Goal: Task Accomplishment & Management: Manage account settings

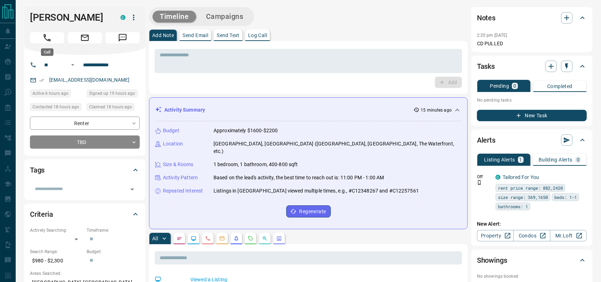
click at [57, 16] on h1 "[PERSON_NAME]" at bounding box center [70, 17] width 80 height 11
click at [49, 37] on icon "Call" at bounding box center [46, 37] width 9 height 9
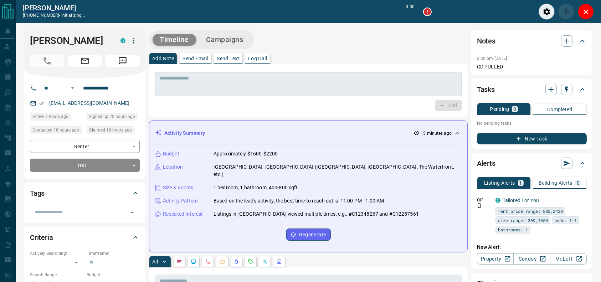
click at [386, 83] on textarea at bounding box center [308, 84] width 297 height 18
click at [396, 41] on div "Timeline Campaigns" at bounding box center [308, 39] width 319 height 19
type input "*******"
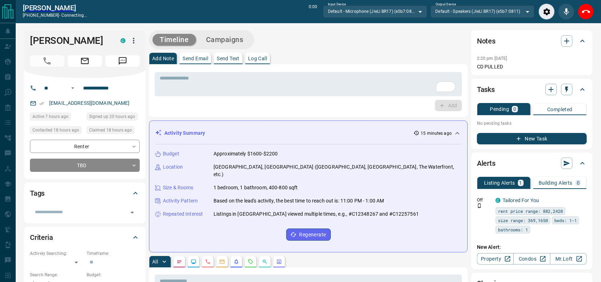
click at [373, 60] on div "Add Note Send Email Send Text Log Call" at bounding box center [308, 58] width 319 height 11
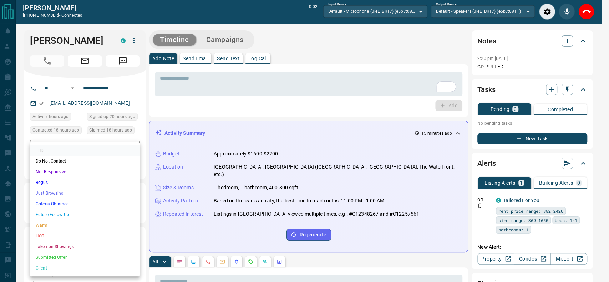
click at [46, 194] on li "Just Browsing" at bounding box center [85, 193] width 110 height 11
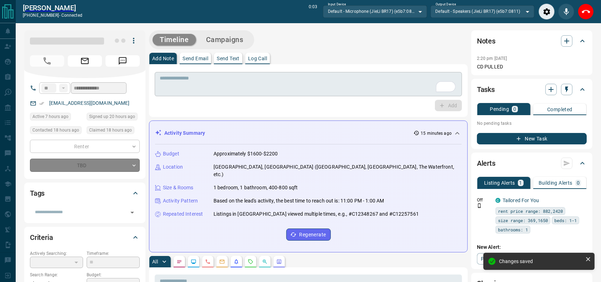
type input "*"
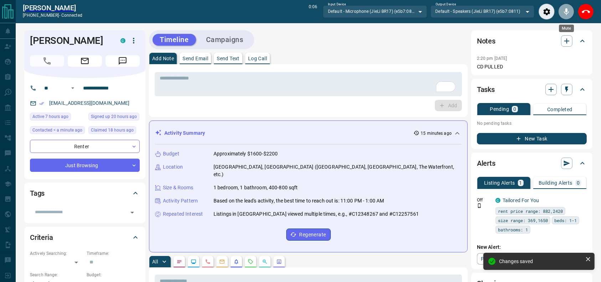
click at [568, 6] on button "Mute" at bounding box center [566, 12] width 16 height 16
click at [585, 12] on icon "End Call" at bounding box center [586, 11] width 9 height 9
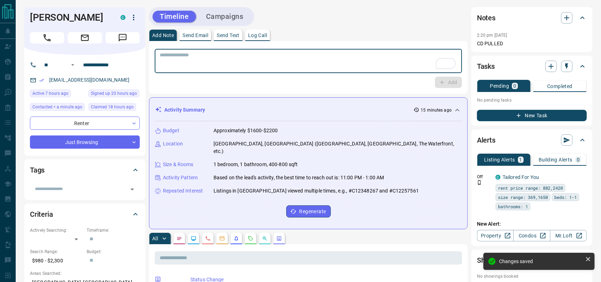
click at [341, 57] on textarea "To enrich screen reader interactions, please activate Accessibility in Grammarl…" at bounding box center [308, 61] width 297 height 18
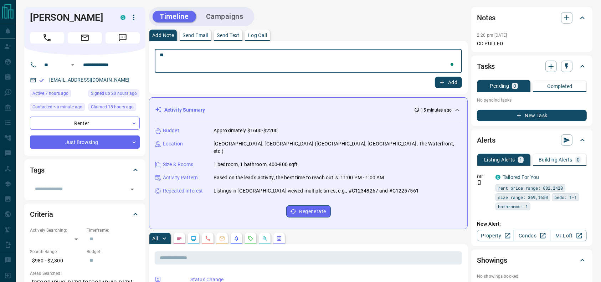
type textarea "*"
type textarea "**********"
click at [439, 84] on icon "button" at bounding box center [442, 82] width 6 height 6
